Goal: Task Accomplishment & Management: Manage account settings

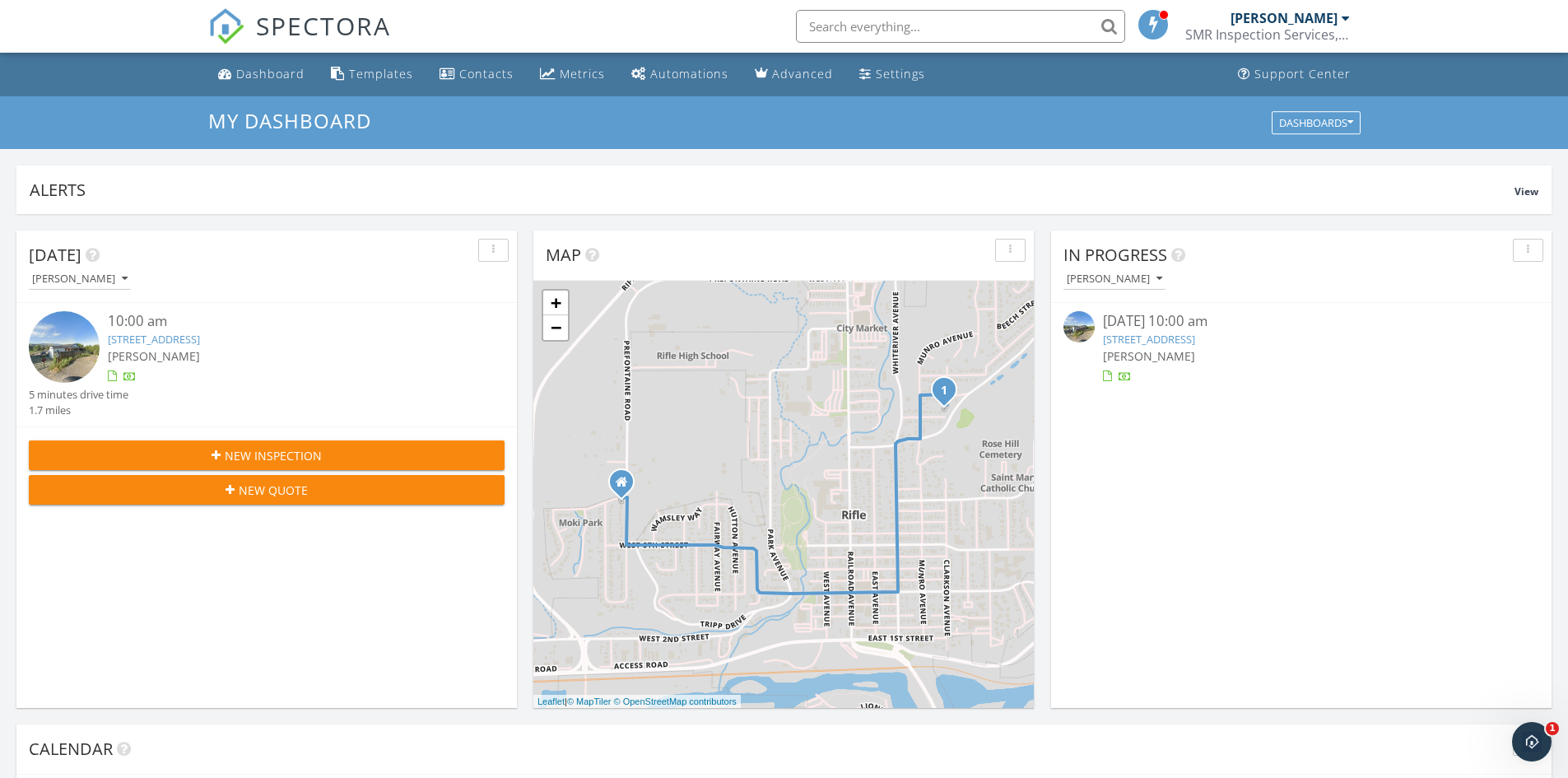
click at [200, 338] on link "450 E 10th St, Rifle, CO 81650" at bounding box center [154, 338] width 93 height 15
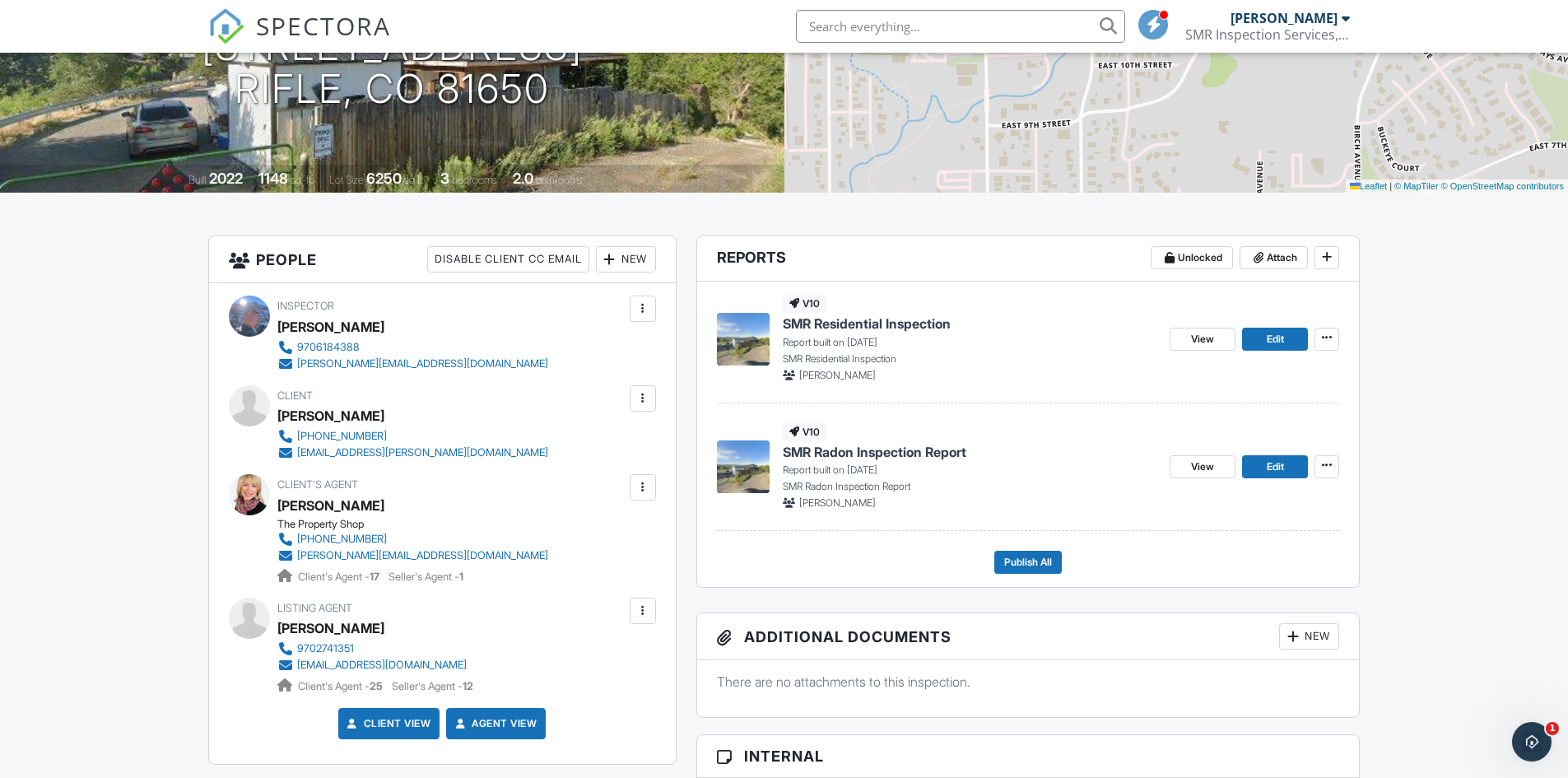
click at [908, 321] on span "SMR Residential Inspection" at bounding box center [866, 324] width 168 height 19
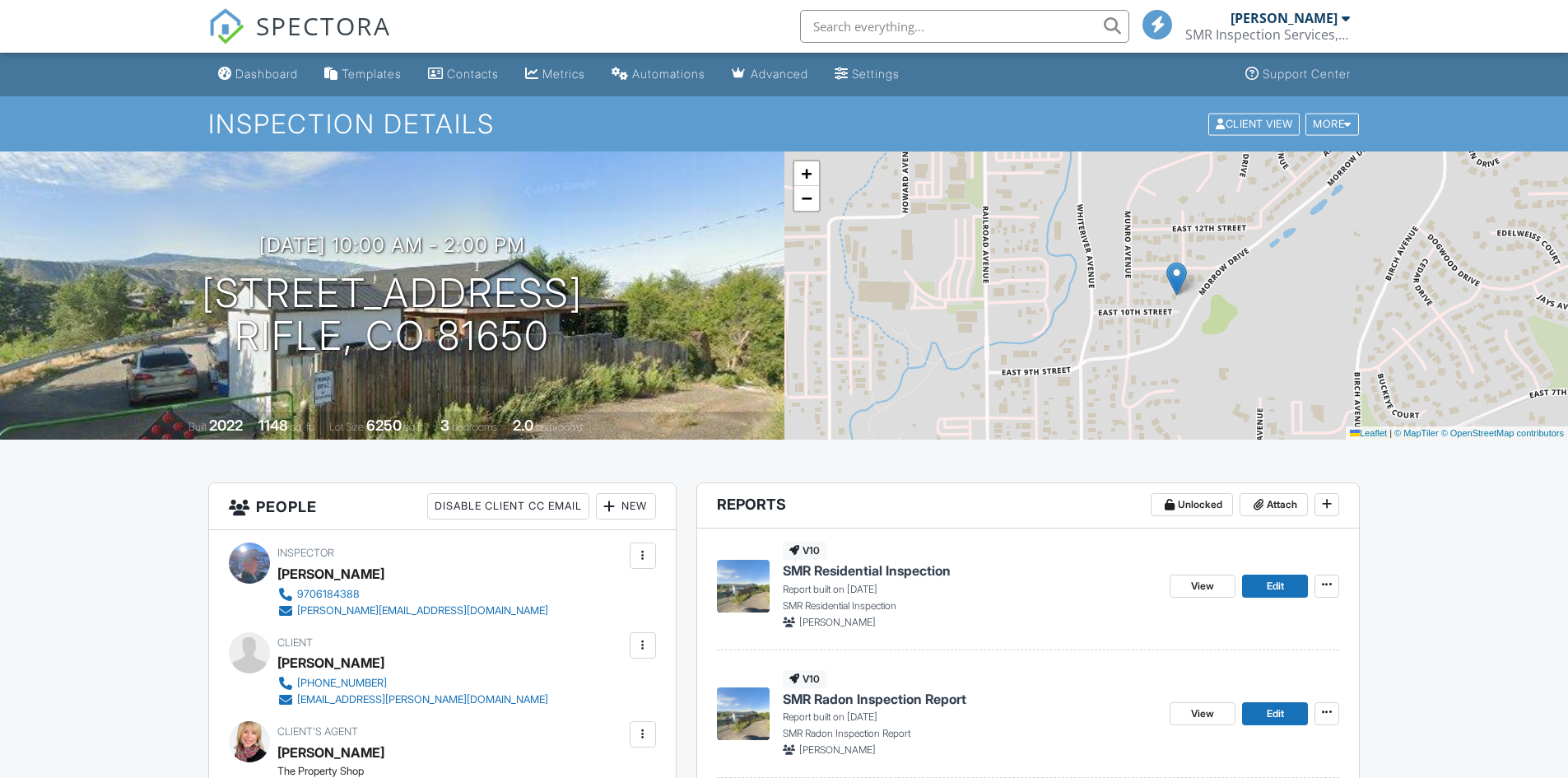
scroll to position [410, 0]
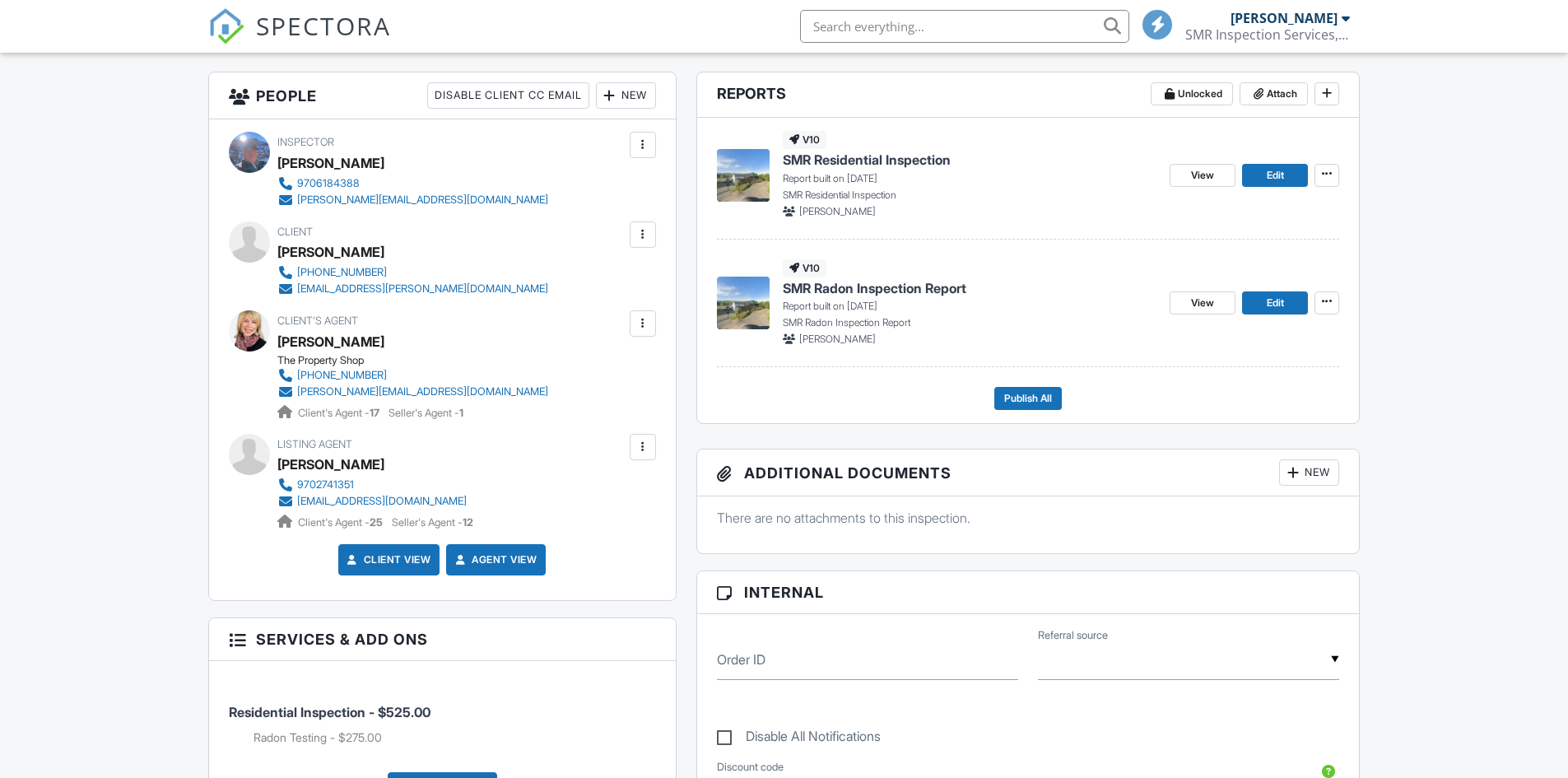
click at [876, 287] on span "SMR Radon Inspection Report" at bounding box center [874, 288] width 183 height 19
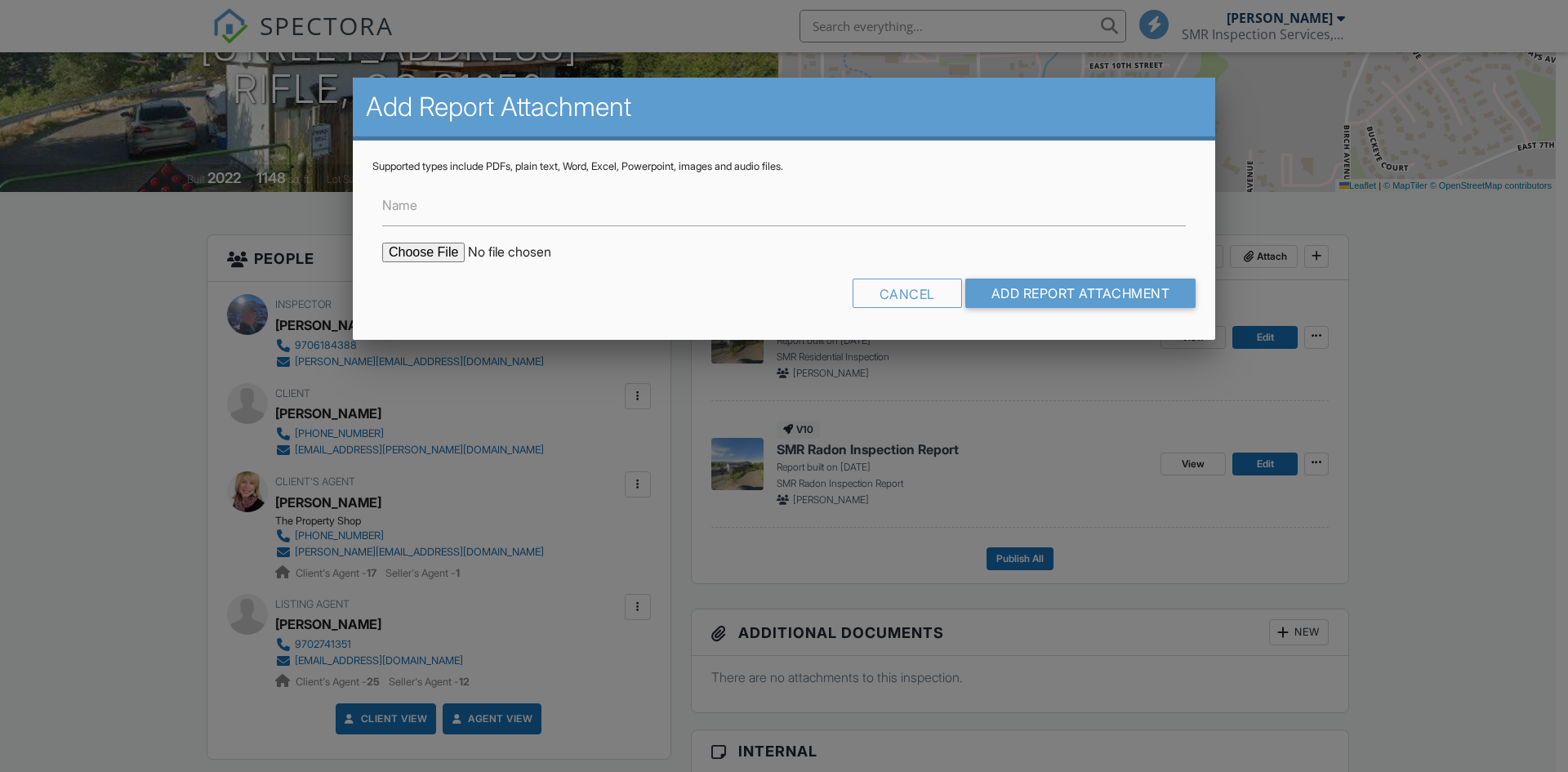
scroll to position [245, 0]
click at [445, 259] on input "file" at bounding box center [520, 252] width 278 height 19
type input "C:\fakepath\450-E-Tenth-St_RadonReport_093a0d4e-fc08-4182-9869-bbb42e12ddd5.pdf"
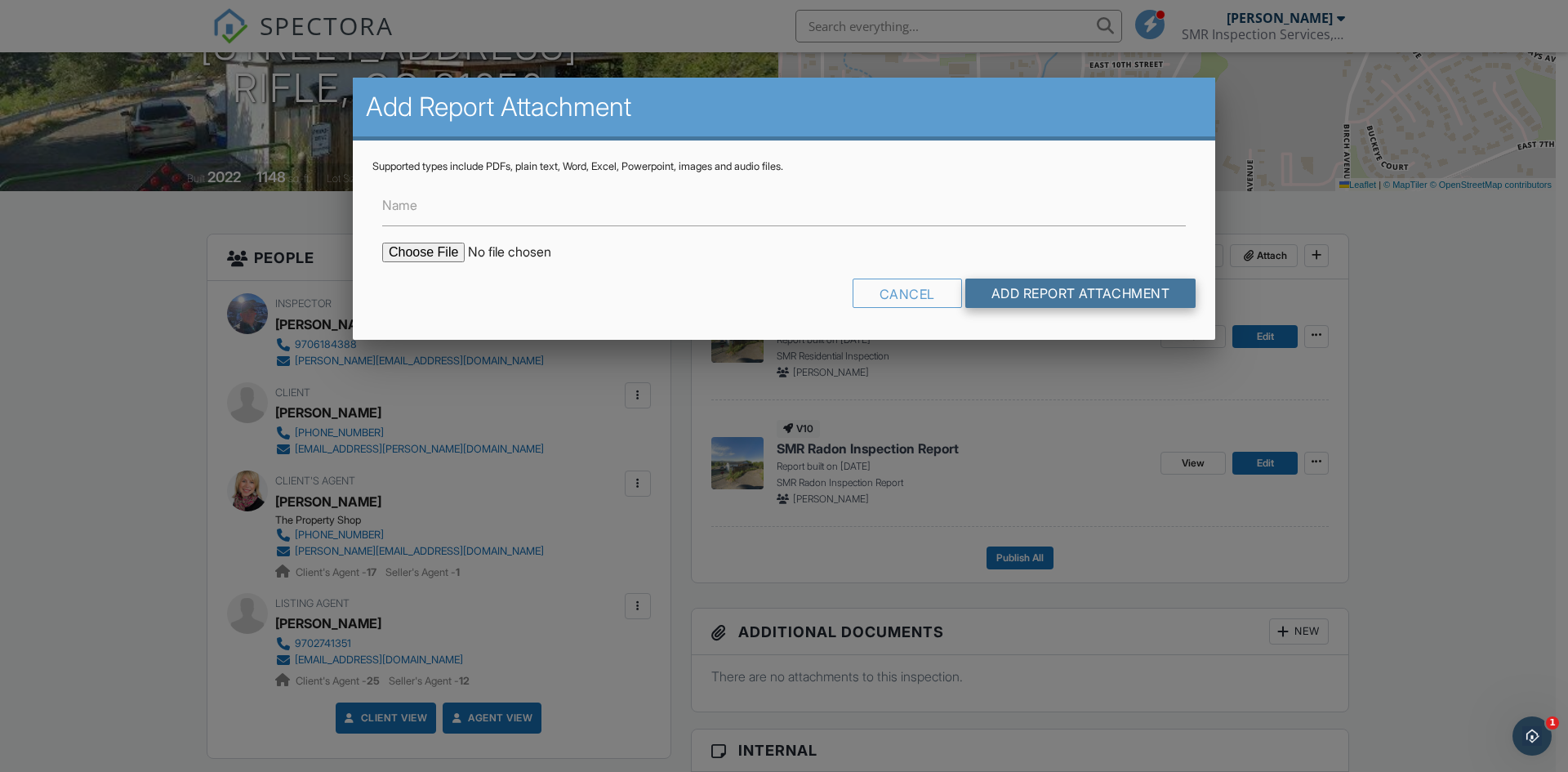
click at [1005, 293] on input "Add Report Attachment" at bounding box center [1080, 293] width 231 height 29
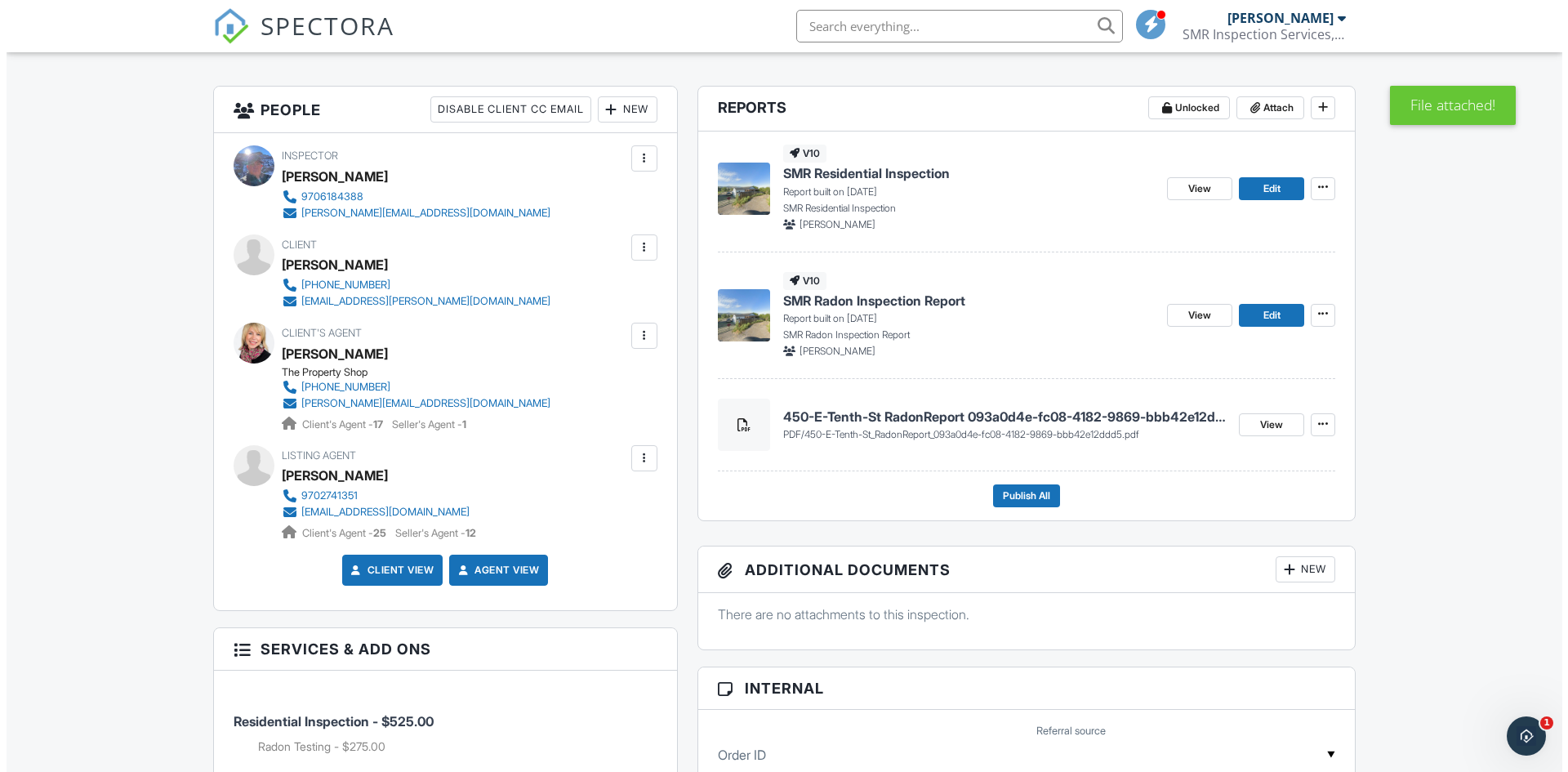
scroll to position [408, 0]
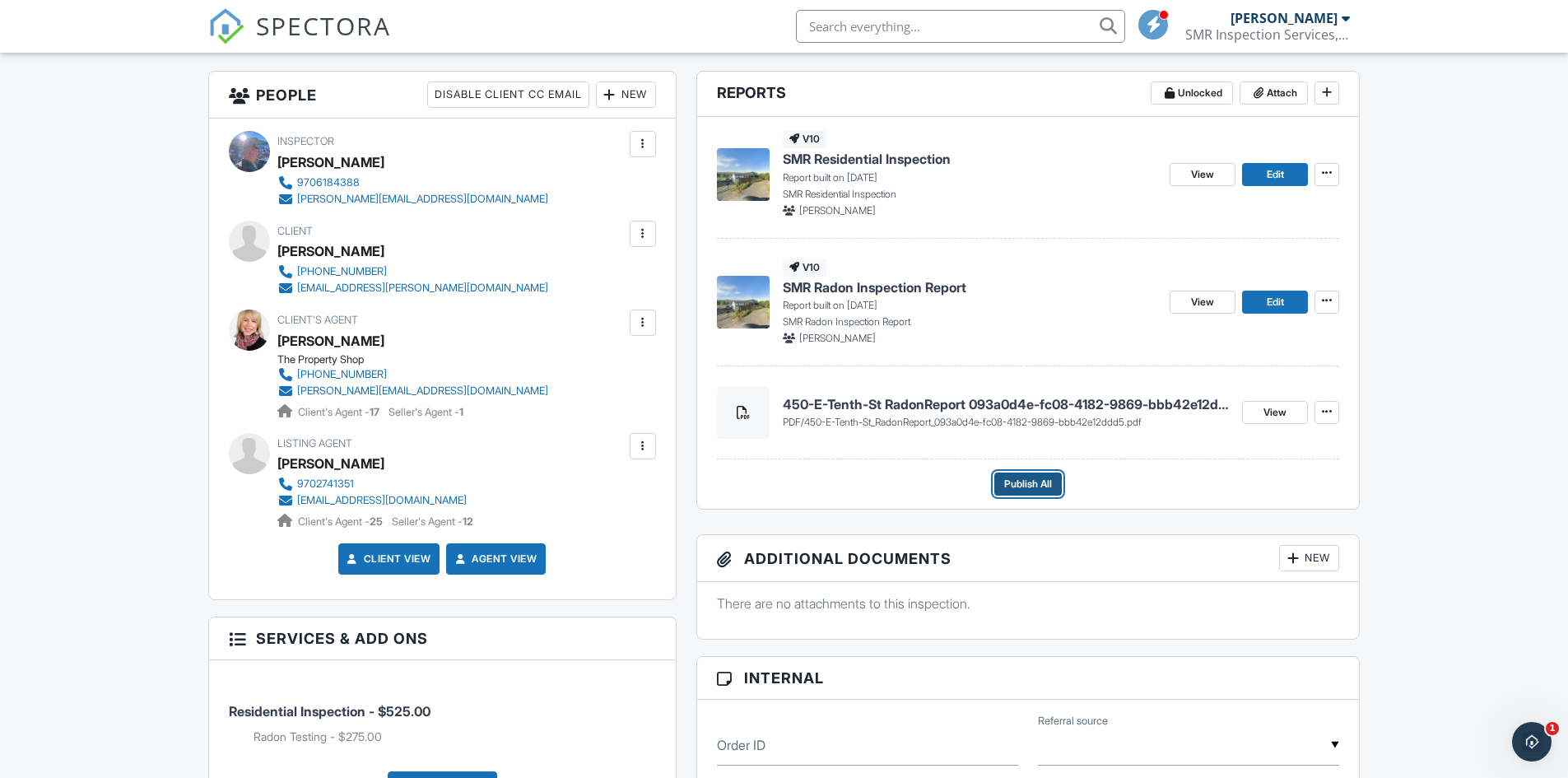
click at [1035, 480] on span "Publish All" at bounding box center [1027, 484] width 48 height 17
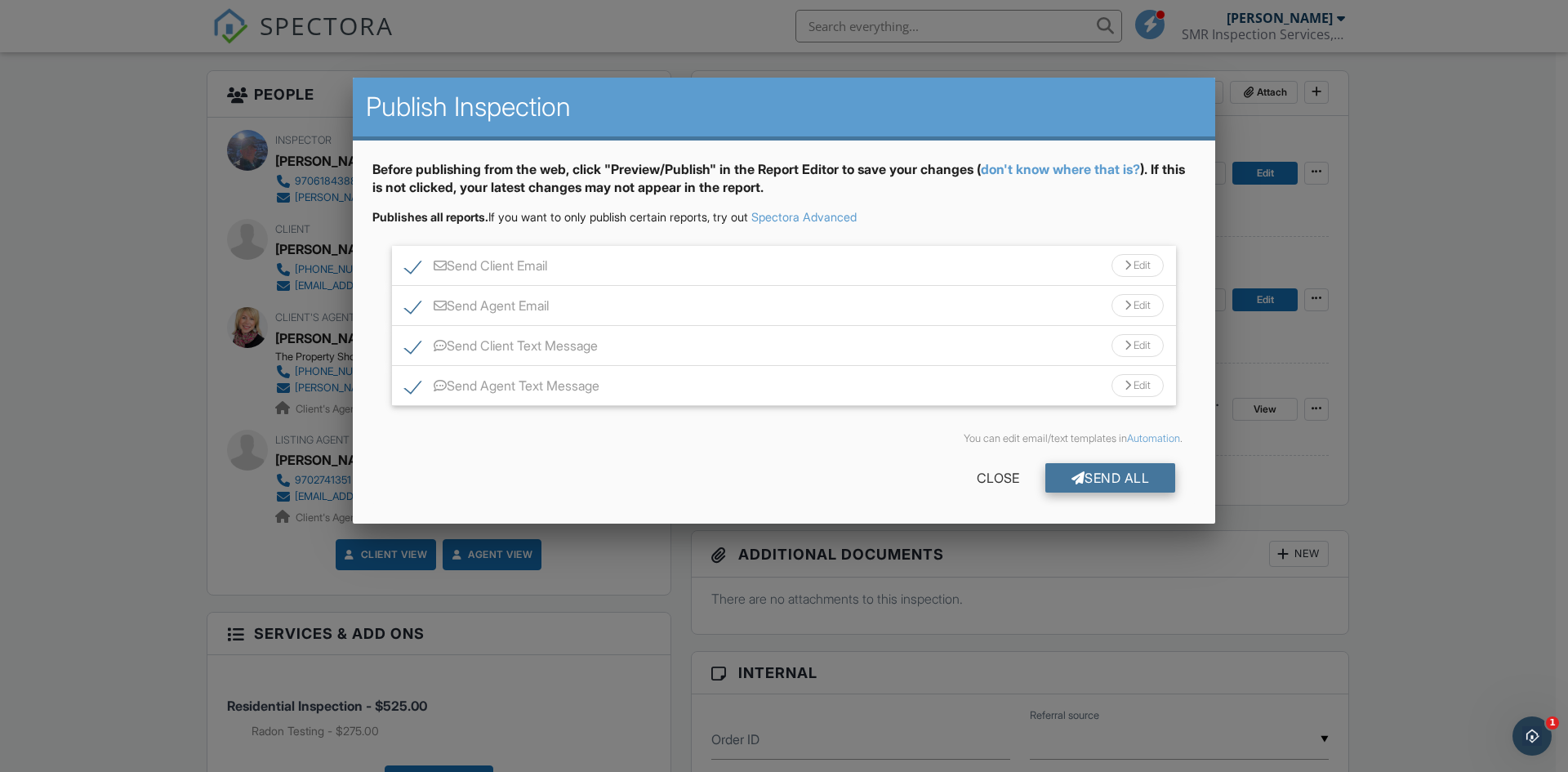
click at [1095, 477] on div "Send All" at bounding box center [1110, 478] width 131 height 29
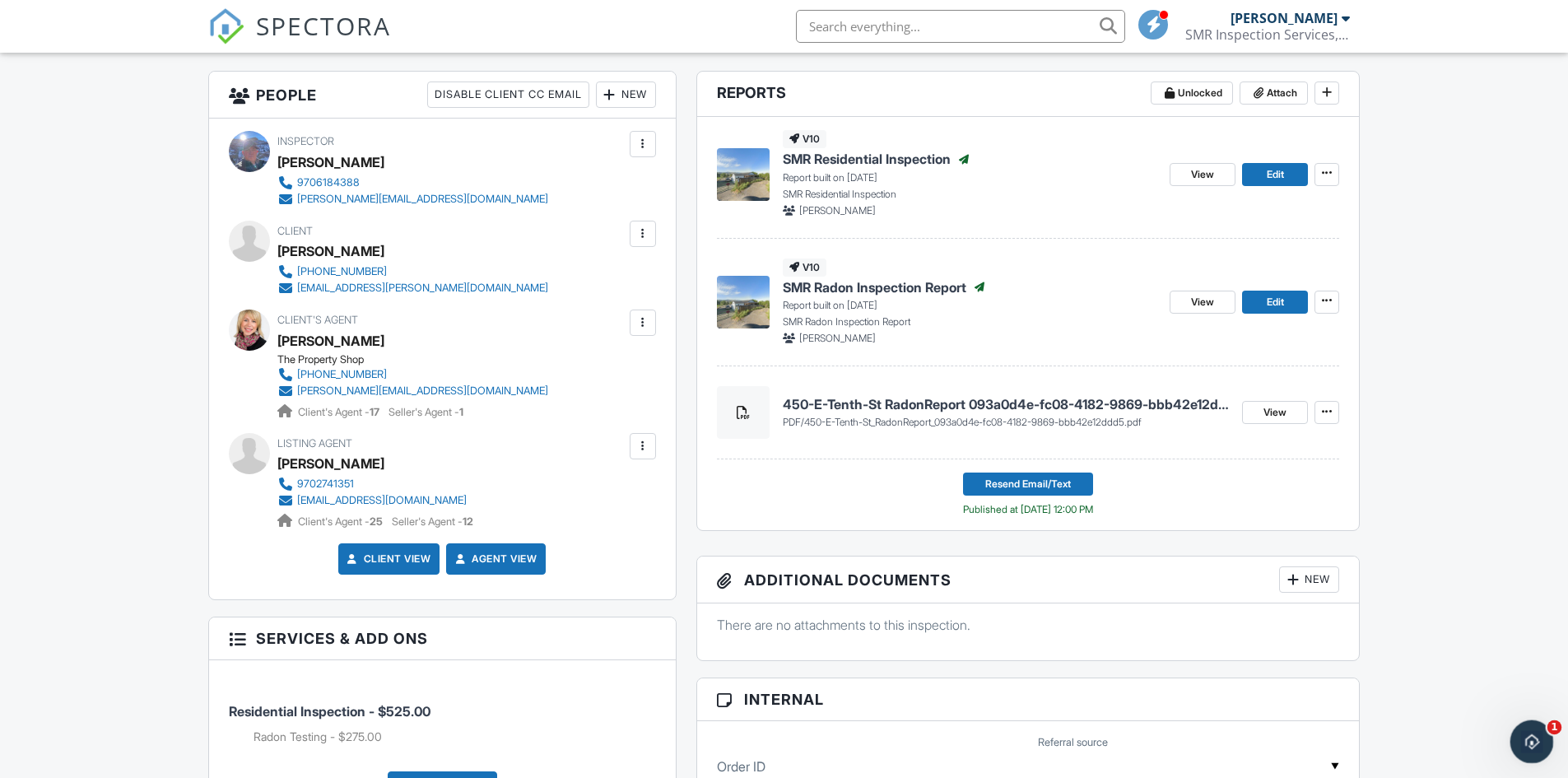
click at [1529, 725] on div "Open Intercom Messenger" at bounding box center [1529, 740] width 55 height 55
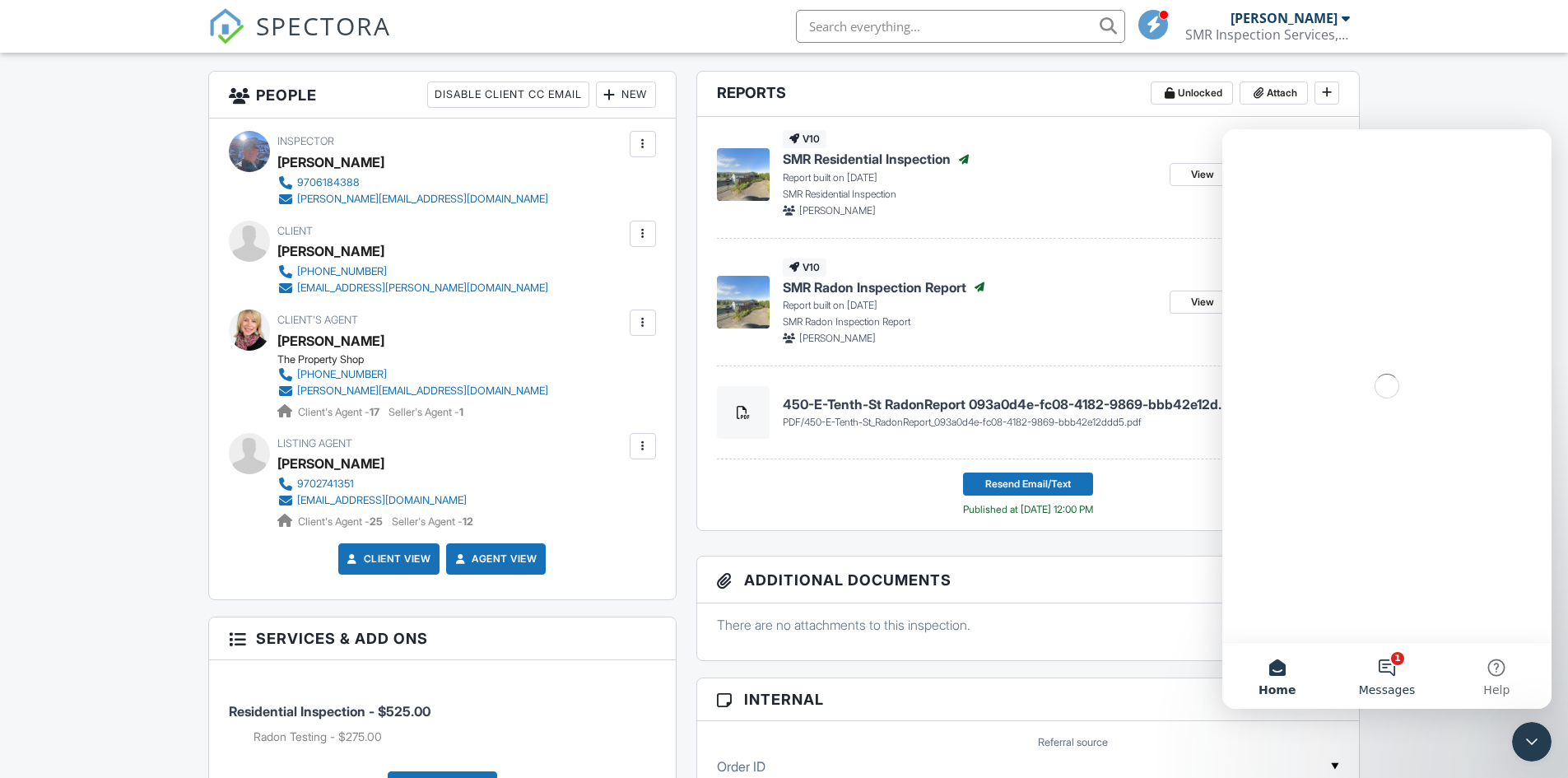
click at [1392, 656] on button "1 Messages" at bounding box center [1386, 677] width 109 height 66
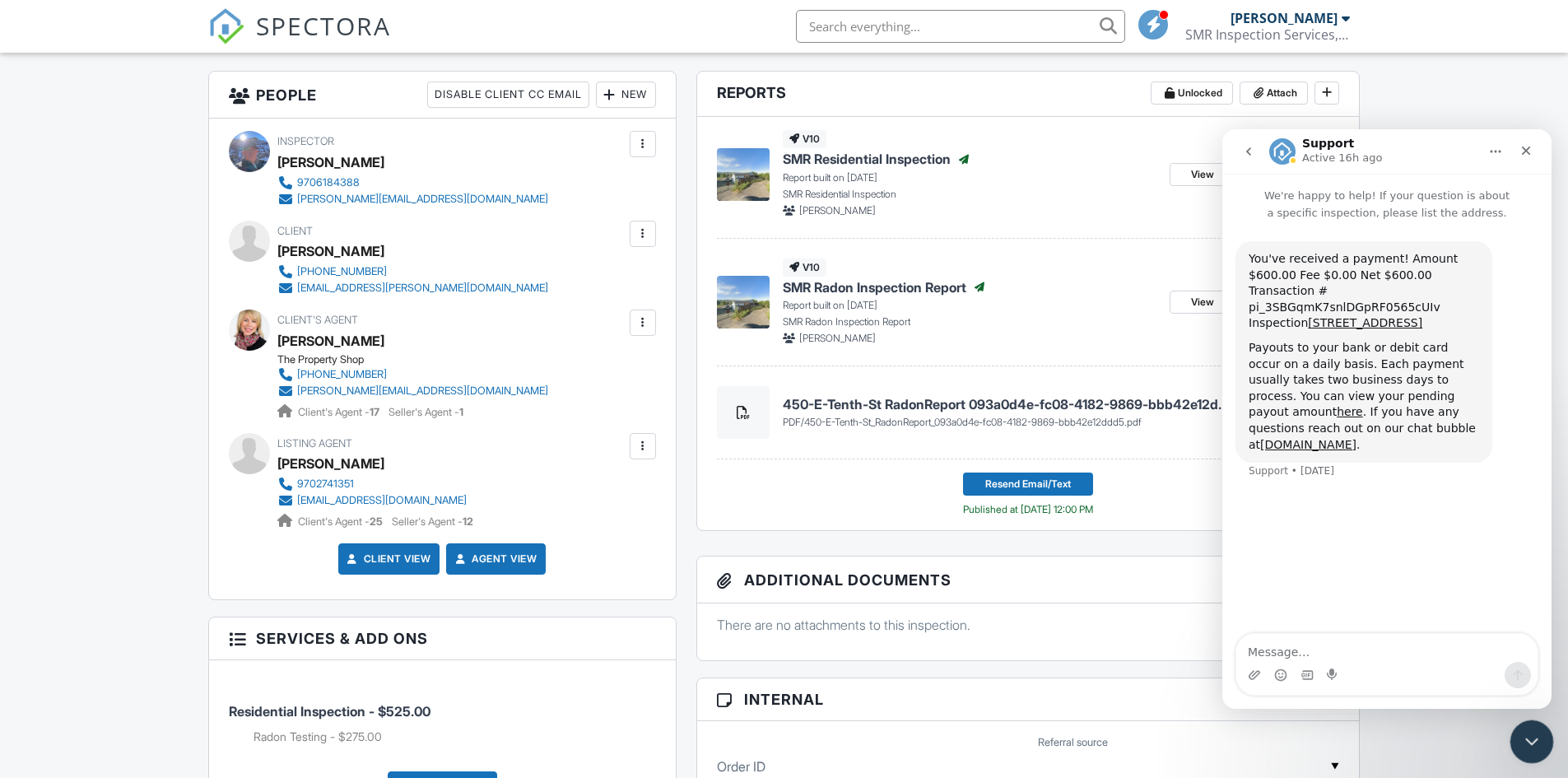
click at [1531, 733] on icon "Close Intercom Messenger" at bounding box center [1529, 739] width 19 height 19
